Goal: Task Accomplishment & Management: Use online tool/utility

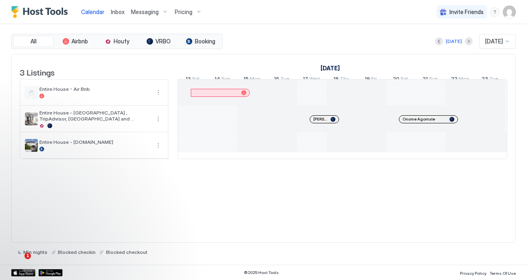
scroll to position [0, 462]
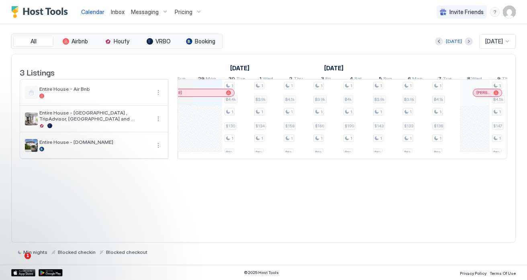
click at [139, 14] on span "Messaging" at bounding box center [145, 11] width 28 height 7
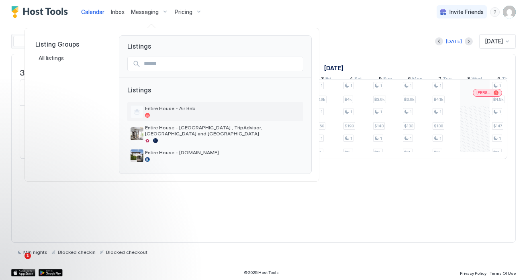
click at [178, 114] on div at bounding box center [222, 115] width 155 height 5
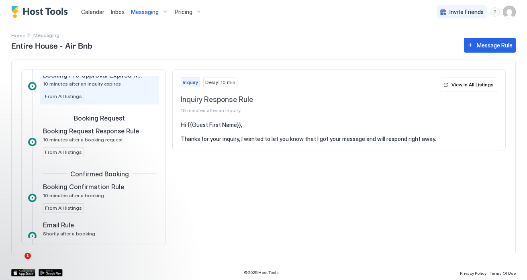
scroll to position [86, 0]
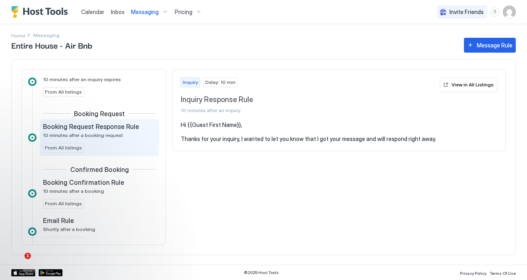
click at [101, 149] on div "Booking Request Response Rule 10 minutes after a booking request From All listi…" at bounding box center [99, 138] width 113 height 30
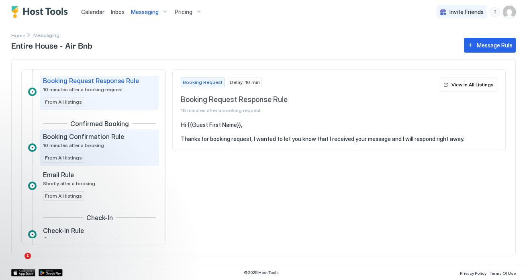
scroll to position [150, 0]
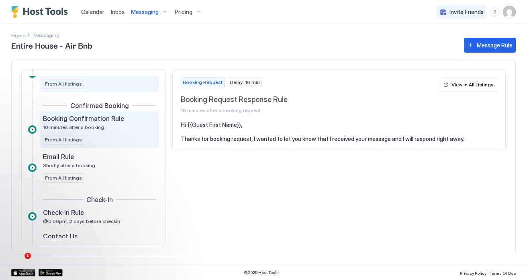
click at [127, 138] on div "Booking Confirmation Rule 10 minutes after a booking From All listings" at bounding box center [99, 130] width 113 height 30
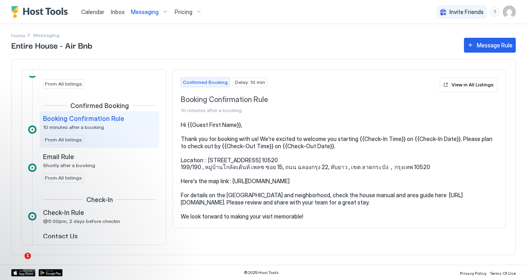
drag, startPoint x: 181, startPoint y: 139, endPoint x: 285, endPoint y: 210, distance: 126.7
click at [285, 210] on pre "Hi {{Guest First Name}}, Thank you for booking with us! We're excited to welcom…" at bounding box center [339, 170] width 317 height 98
copy pre "Thank you for booking with us! We're excited to welcome you starting {{Check-In…"
